Goal: Task Accomplishment & Management: Use online tool/utility

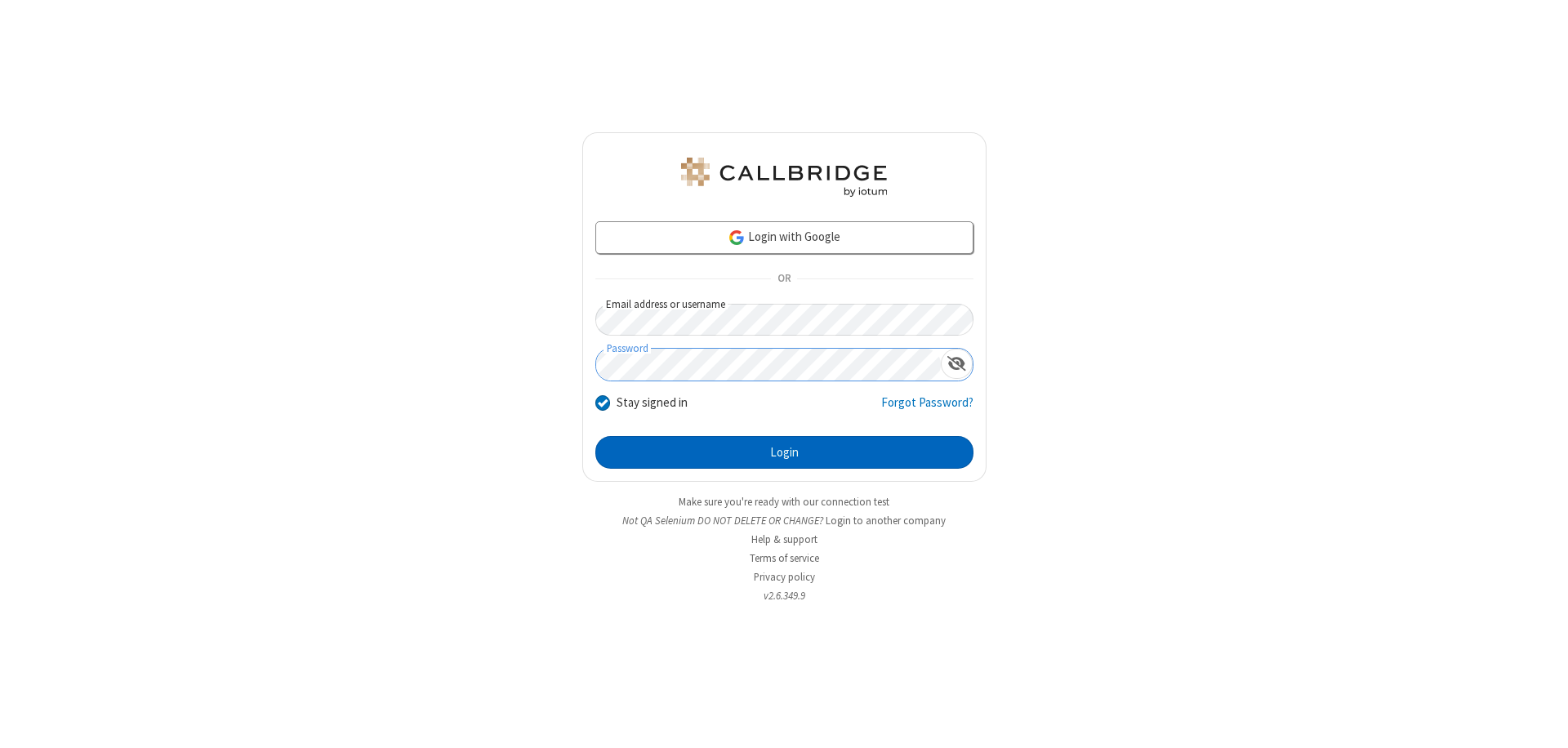
click at [784, 452] on button "Login" at bounding box center [784, 452] width 378 height 33
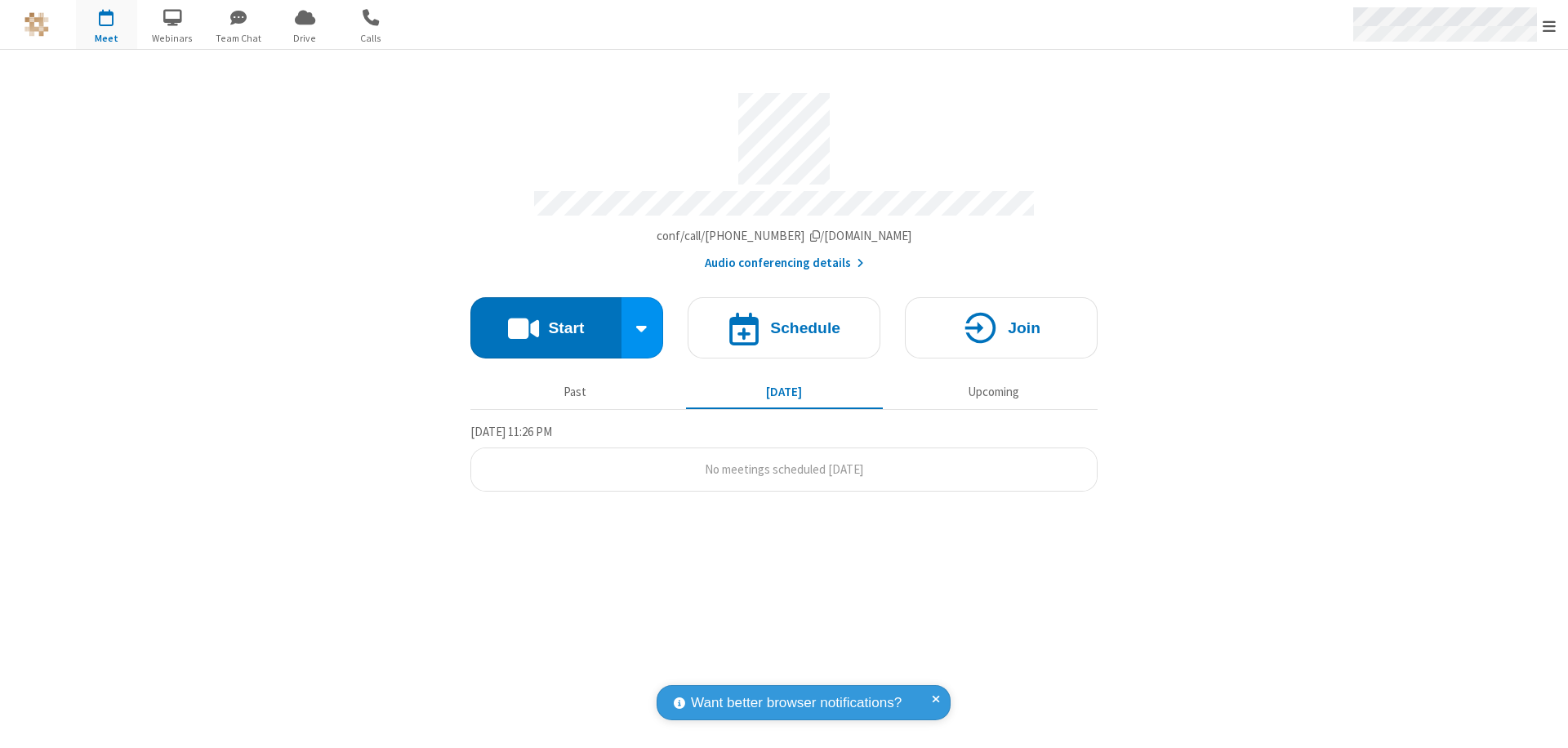
click at [1549, 26] on span "Open menu" at bounding box center [1549, 26] width 13 height 17
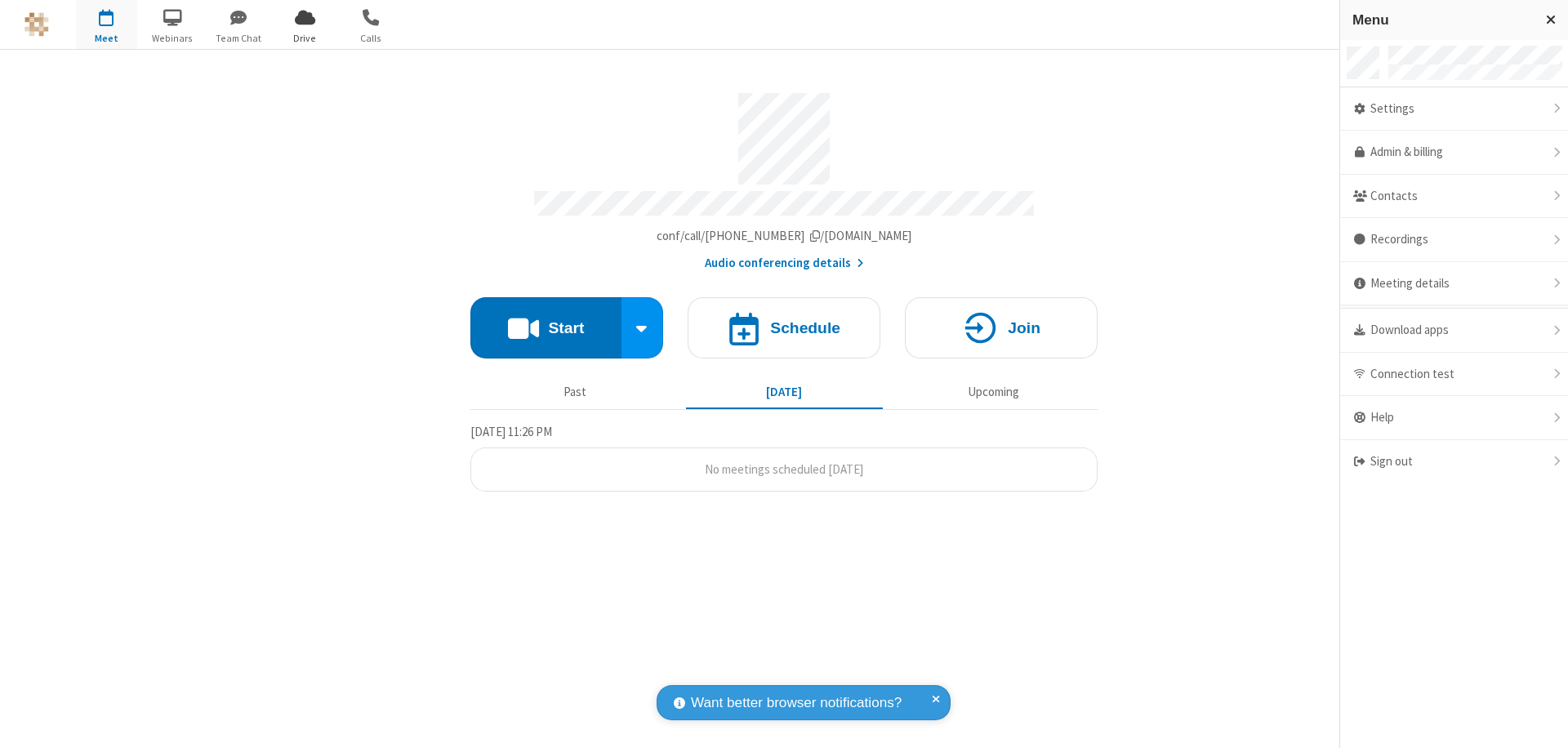
click at [305, 37] on span "Drive" at bounding box center [305, 37] width 61 height 15
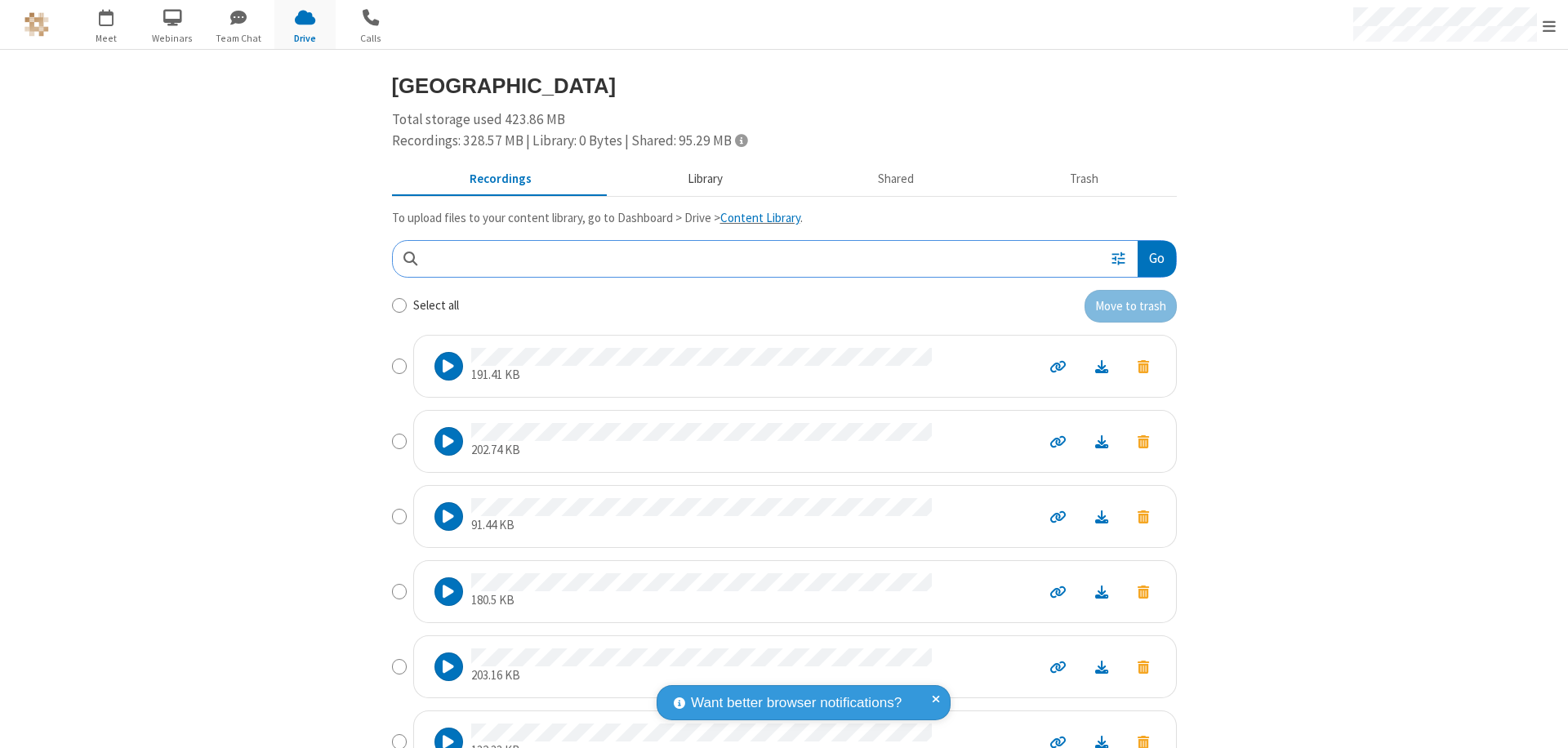
click at [697, 179] on button "Library" at bounding box center [705, 179] width 192 height 31
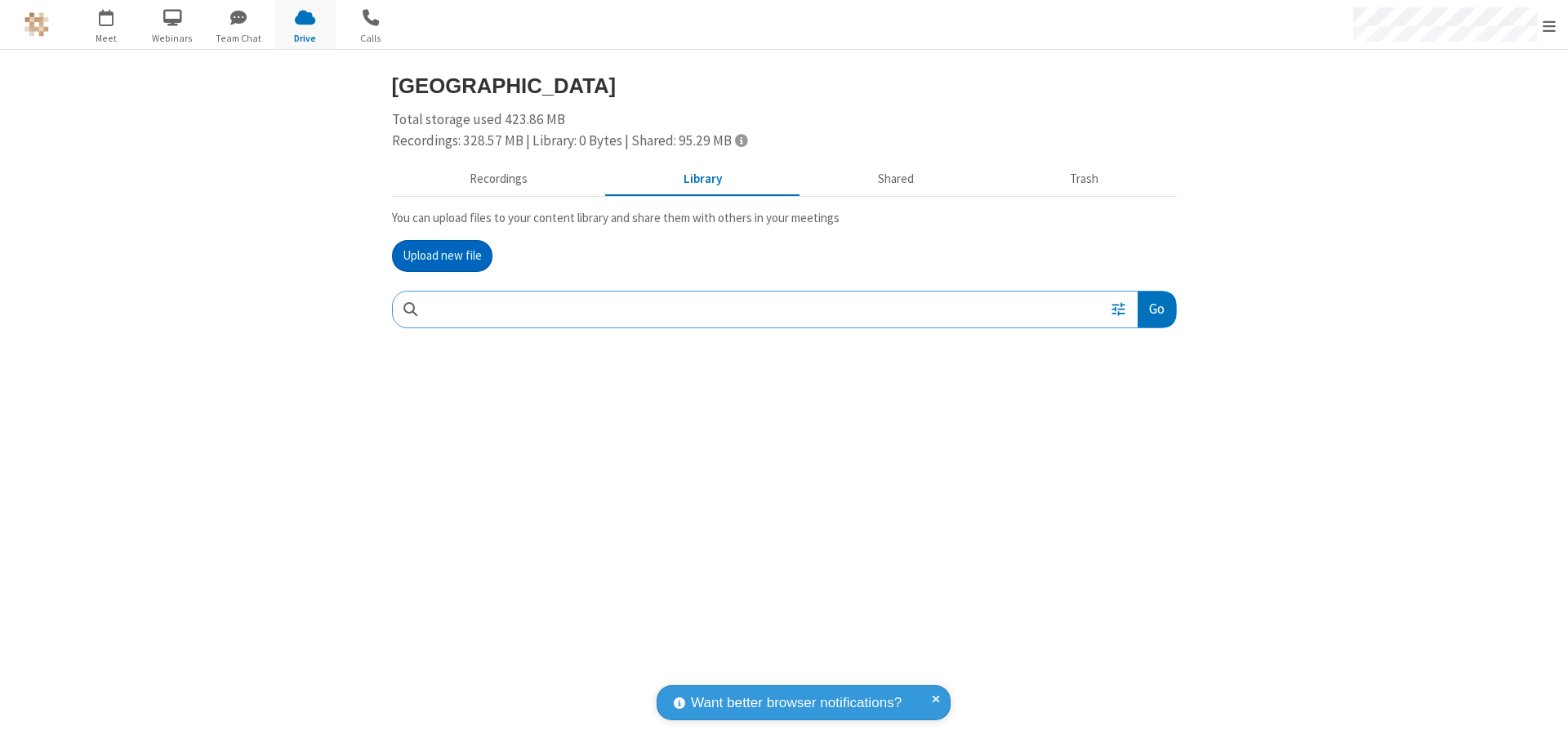
click at [442, 256] on button "Upload new file" at bounding box center [442, 256] width 101 height 33
